Goal: Find specific page/section: Find specific page/section

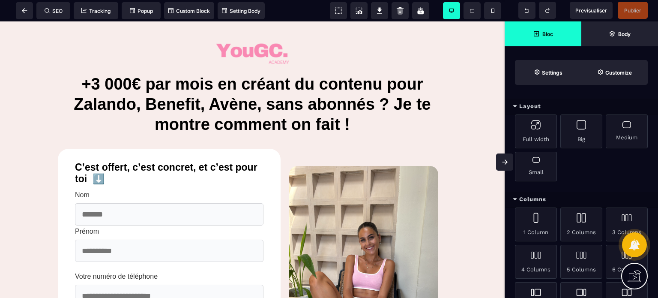
click at [499, 162] on span at bounding box center [504, 161] width 17 height 17
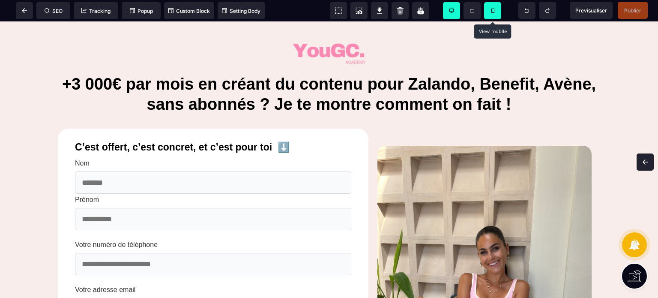
click at [489, 6] on span at bounding box center [492, 10] width 17 height 17
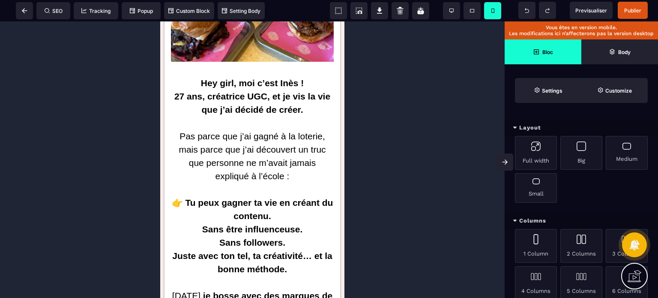
scroll to position [1823, 0]
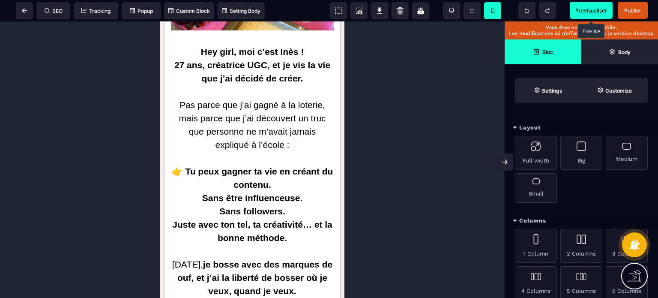
click at [599, 12] on span "Previsualiser" at bounding box center [592, 10] width 32 height 6
click at [24, 6] on span at bounding box center [24, 10] width 17 height 17
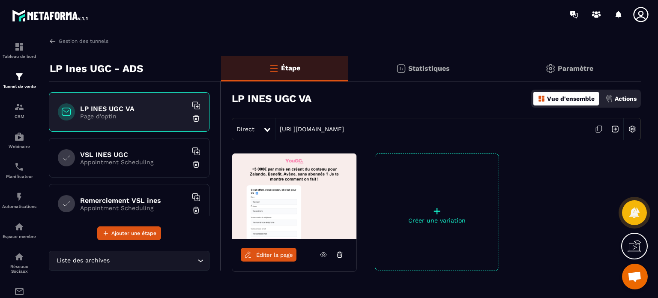
click at [254, 253] on link "Éditer la page" at bounding box center [269, 255] width 56 height 14
